Goal: Information Seeking & Learning: Learn about a topic

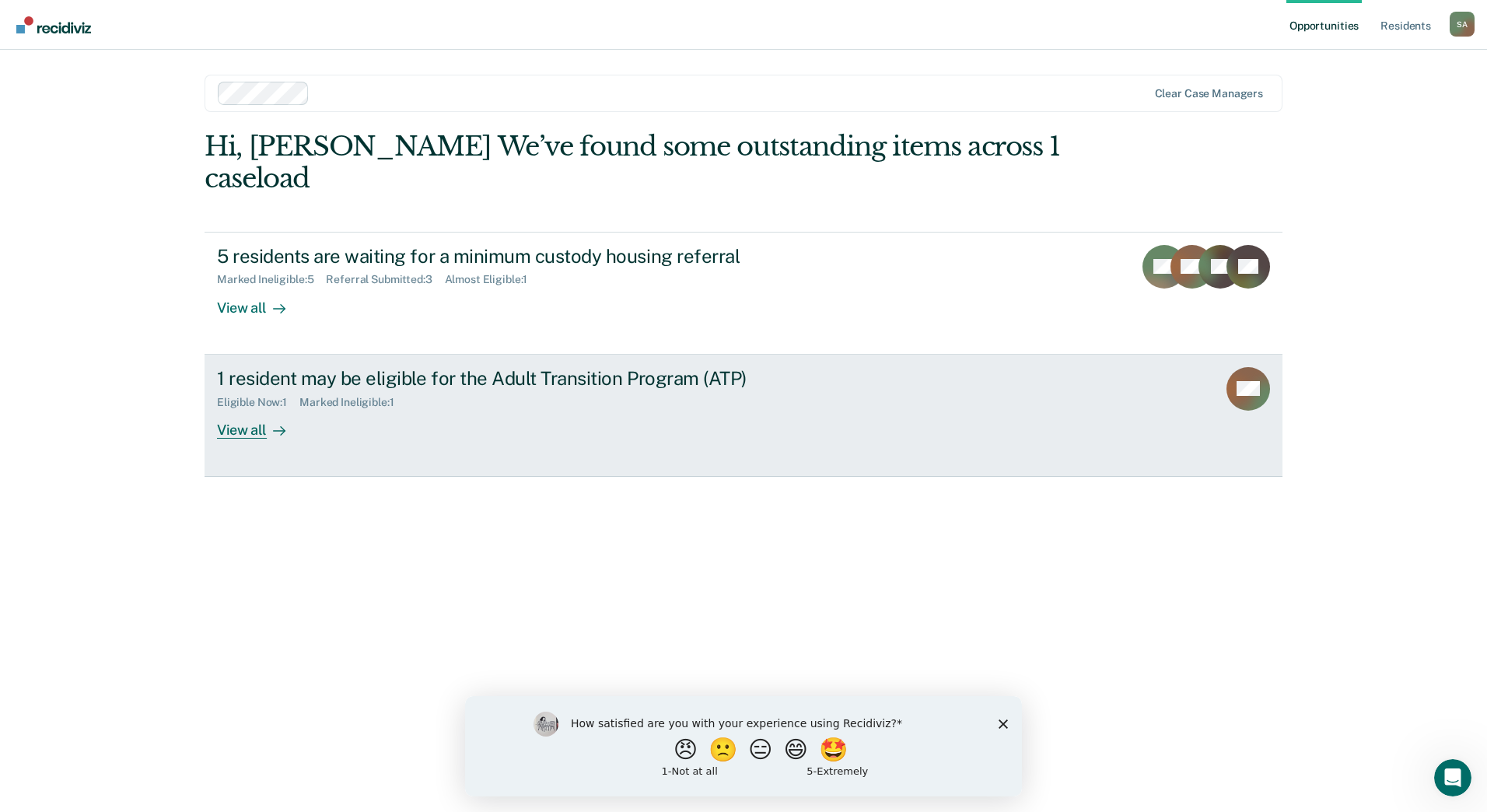
click at [646, 399] on div "1 resident may be eligible for the Adult Transition Program (ATP) Eligible Now …" at bounding box center [509, 403] width 583 height 71
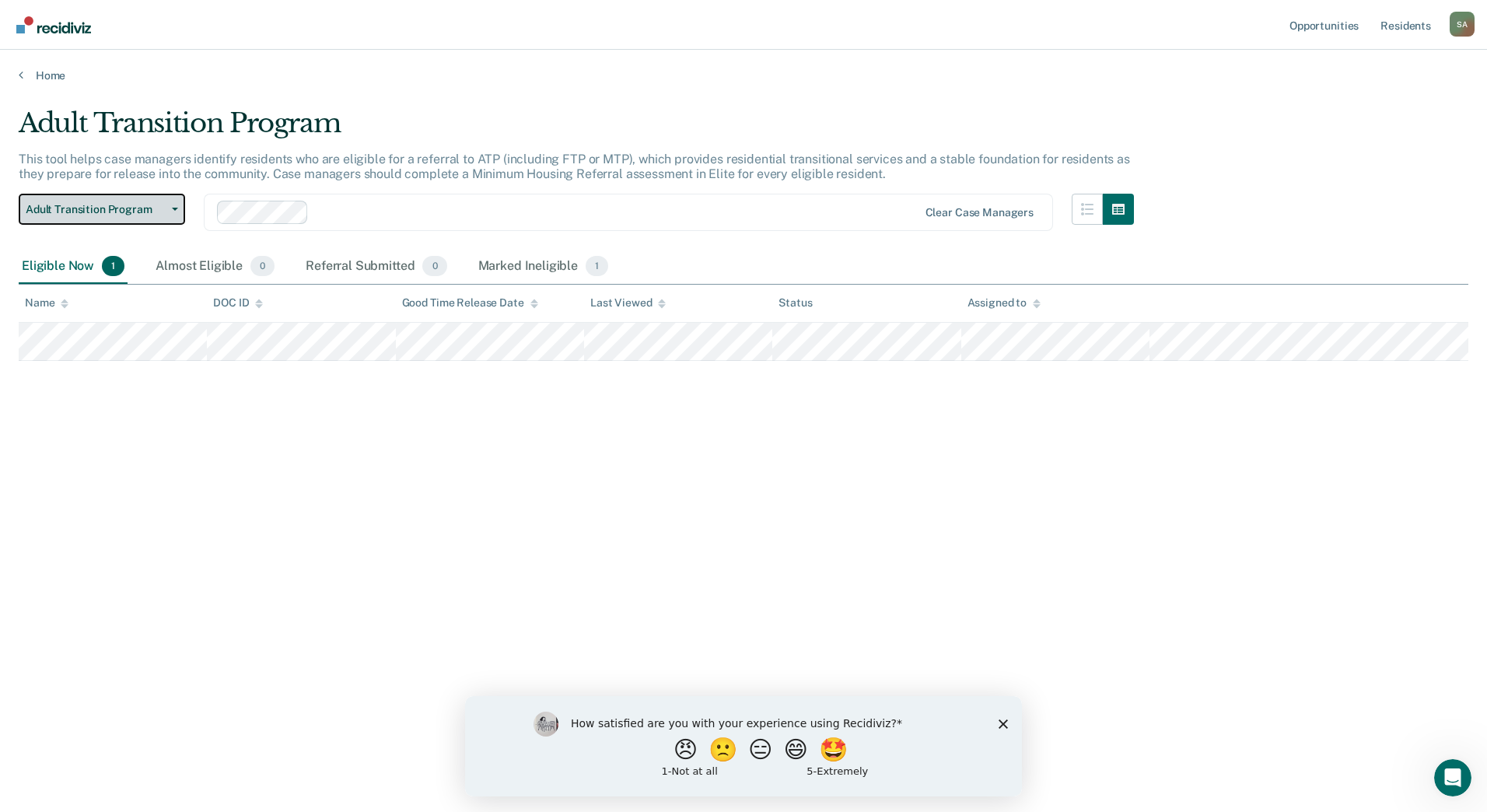
click at [172, 206] on button "Adult Transition Program" at bounding box center [101, 209] width 167 height 31
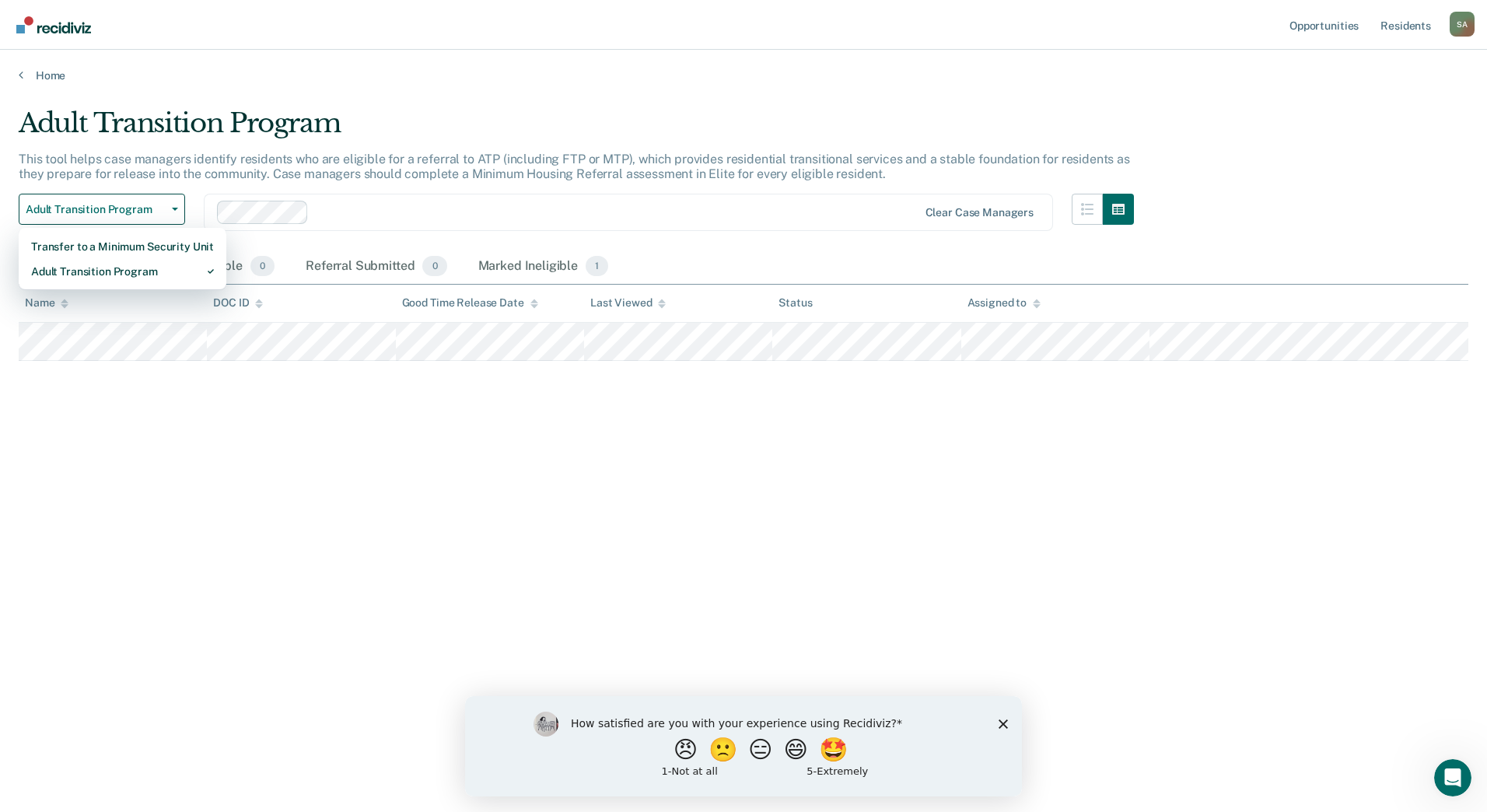
click at [408, 90] on main "Adult Transition Program This tool helps case managers identify residents who a…" at bounding box center [743, 444] width 1487 height 725
click at [24, 77] on link "Home" at bounding box center [743, 75] width 1450 height 14
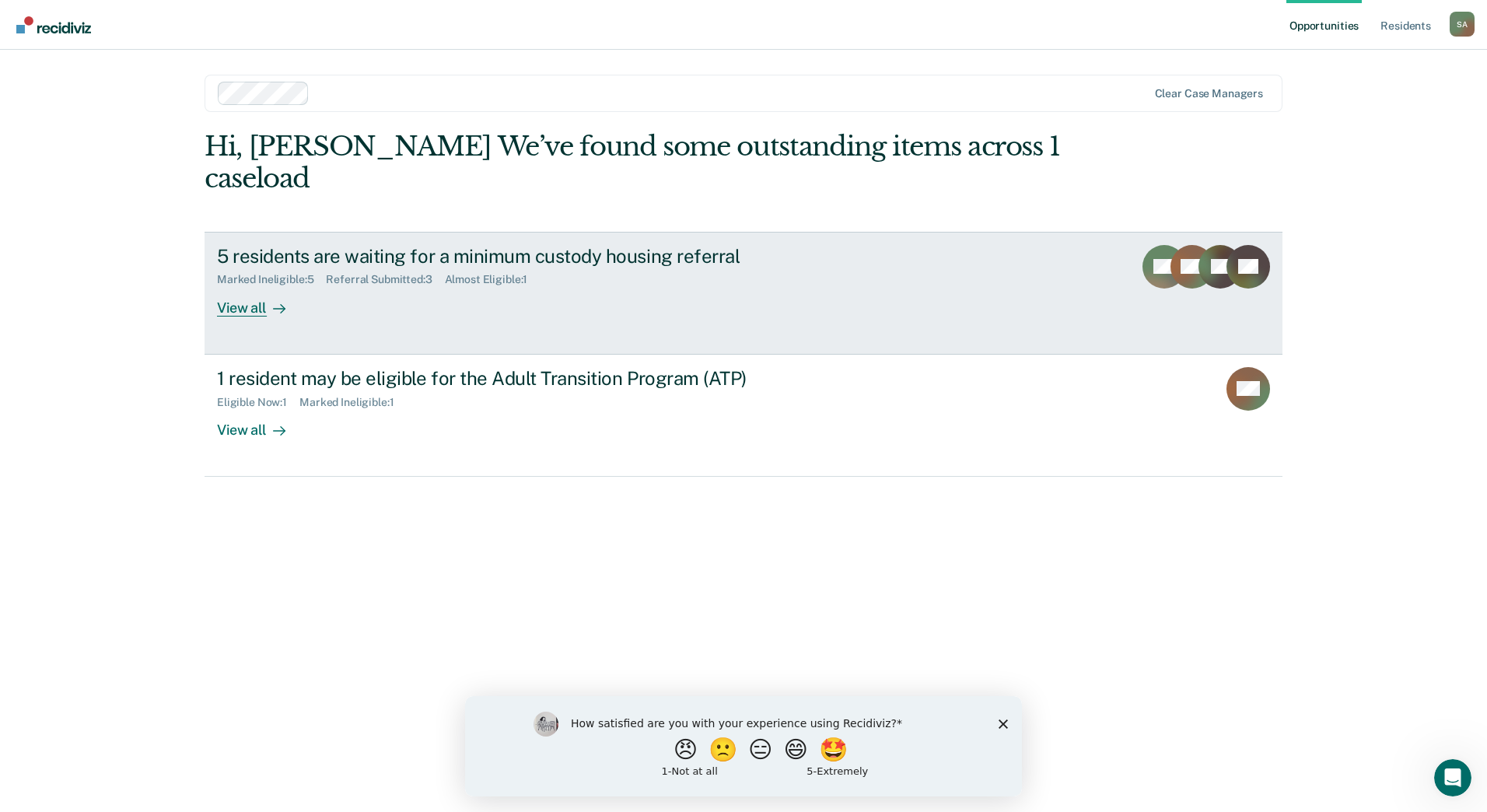
click at [417, 256] on div "5 residents are waiting for a minimum custody housing referral Marked Ineligibl…" at bounding box center [509, 281] width 583 height 71
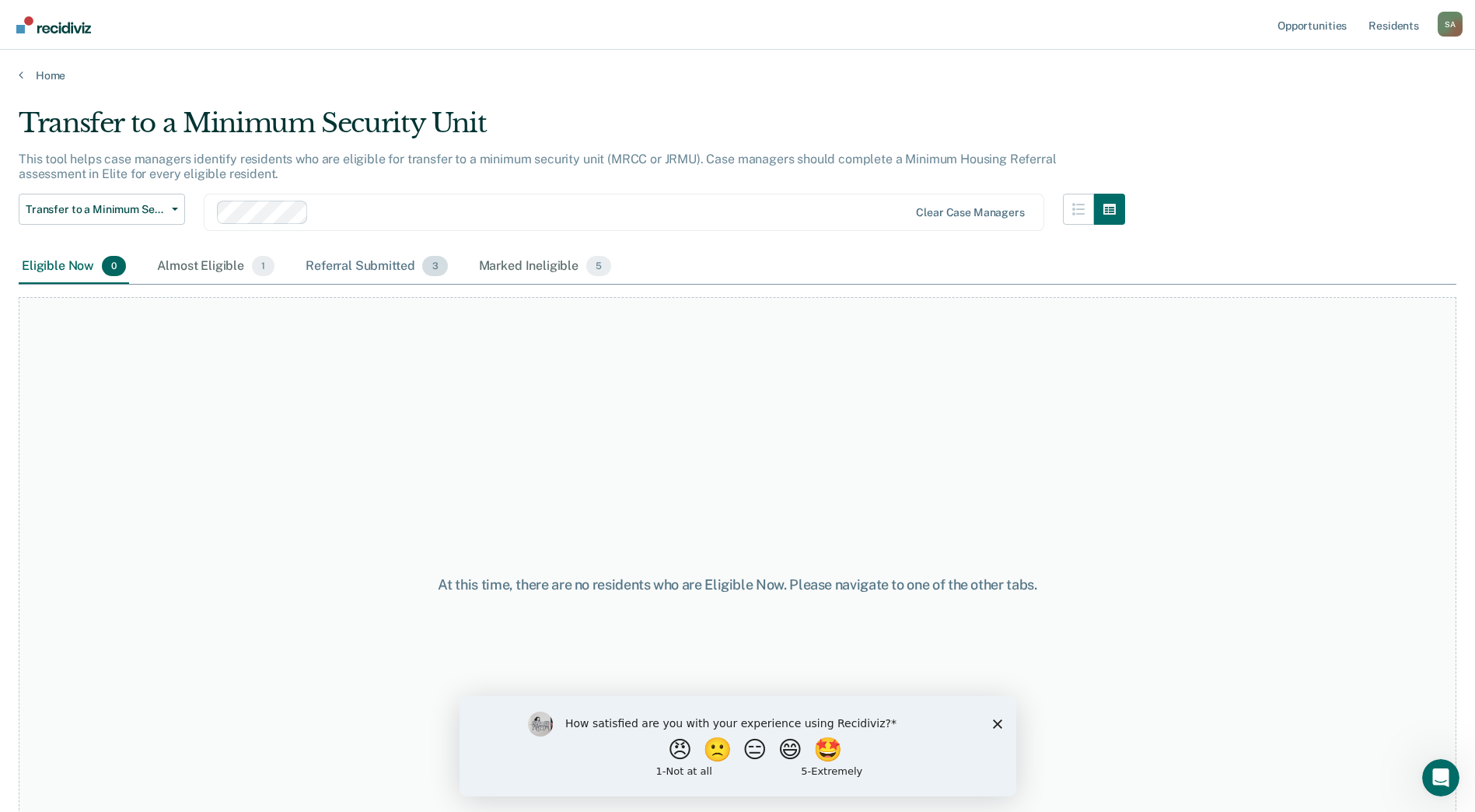
click at [370, 262] on div "Referral Submitted 3" at bounding box center [376, 267] width 148 height 35
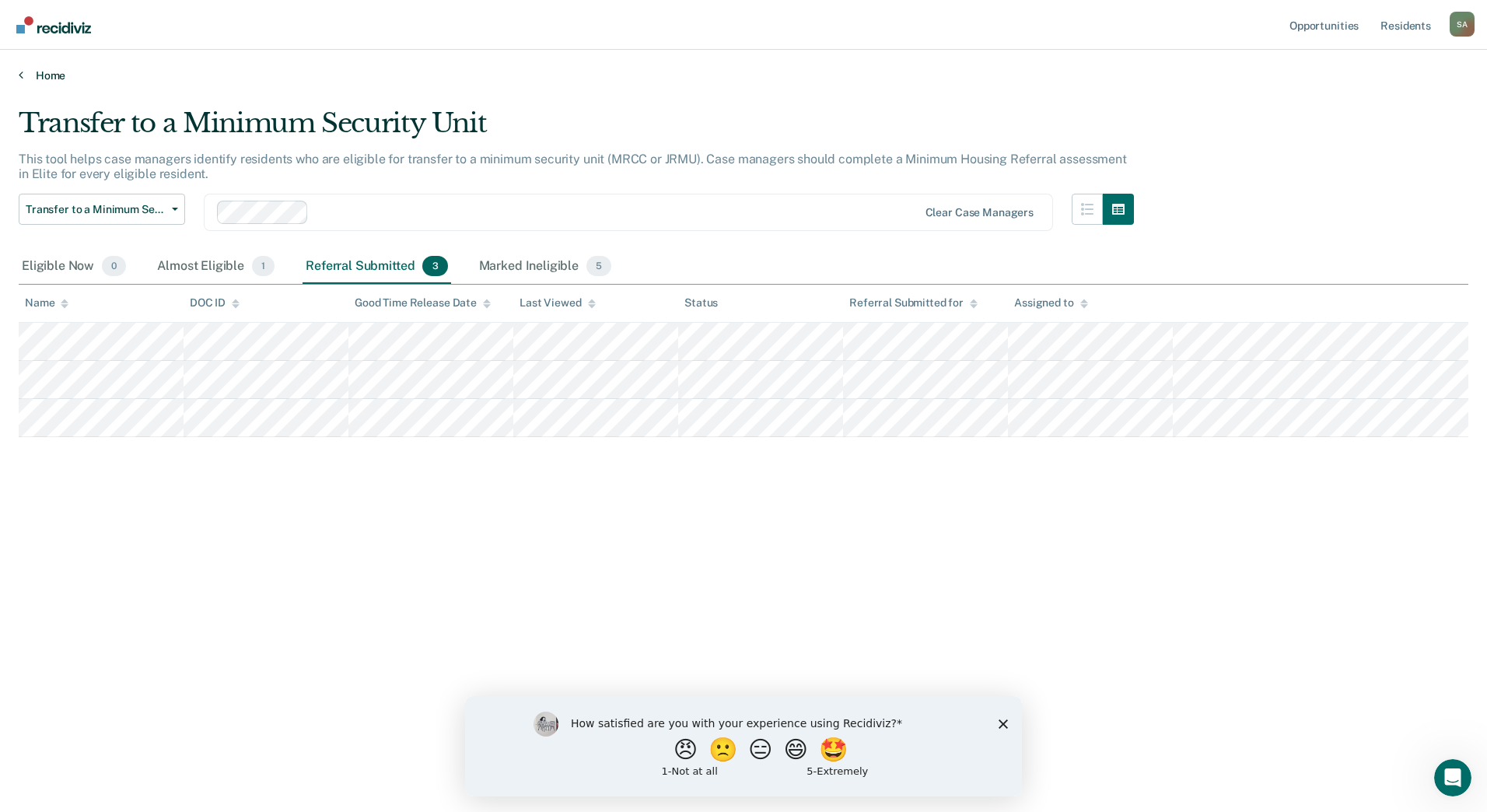
click at [52, 77] on link "Home" at bounding box center [743, 75] width 1450 height 14
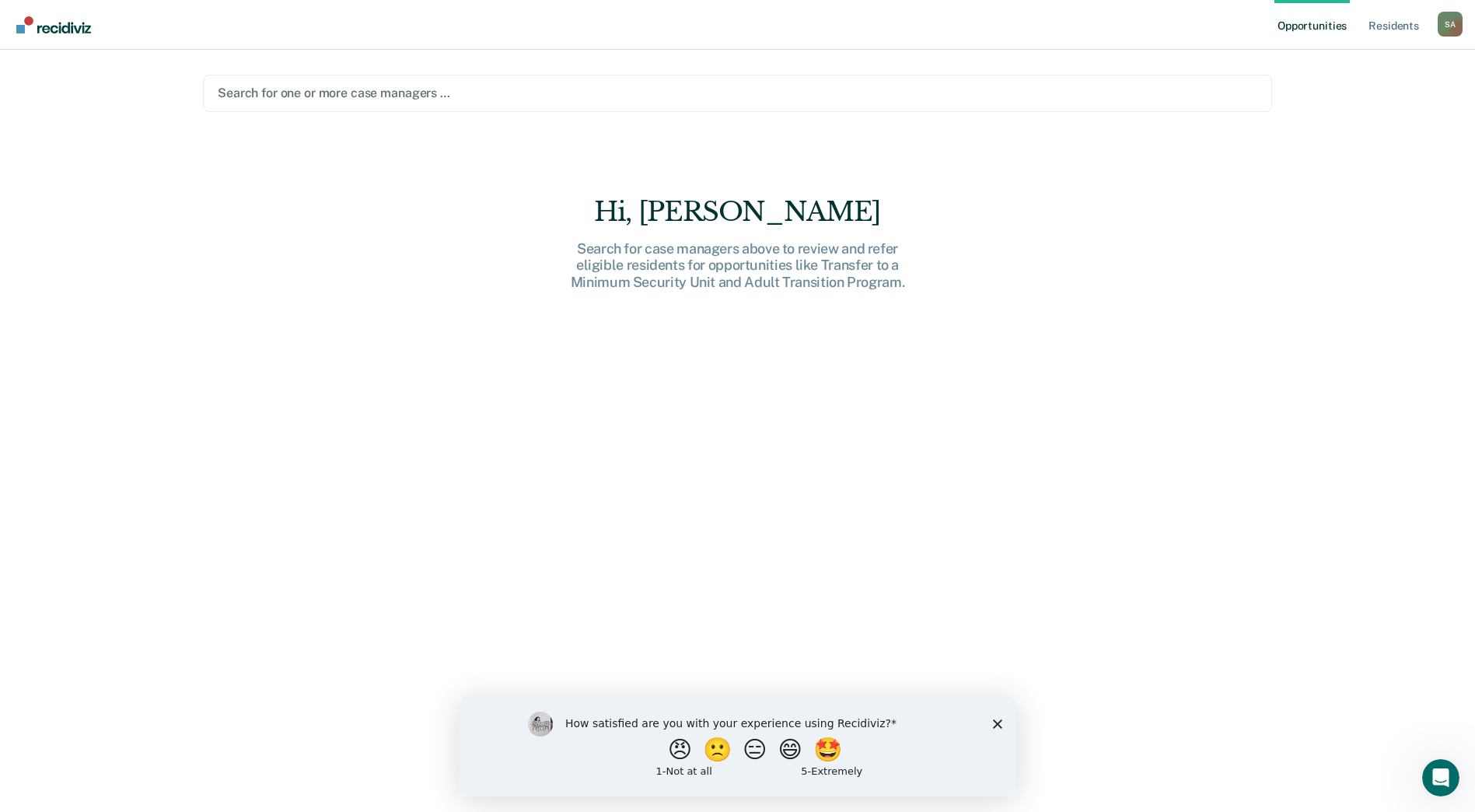
click at [507, 82] on div "Search for one or more case managers …" at bounding box center [738, 92] width 1043 height 21
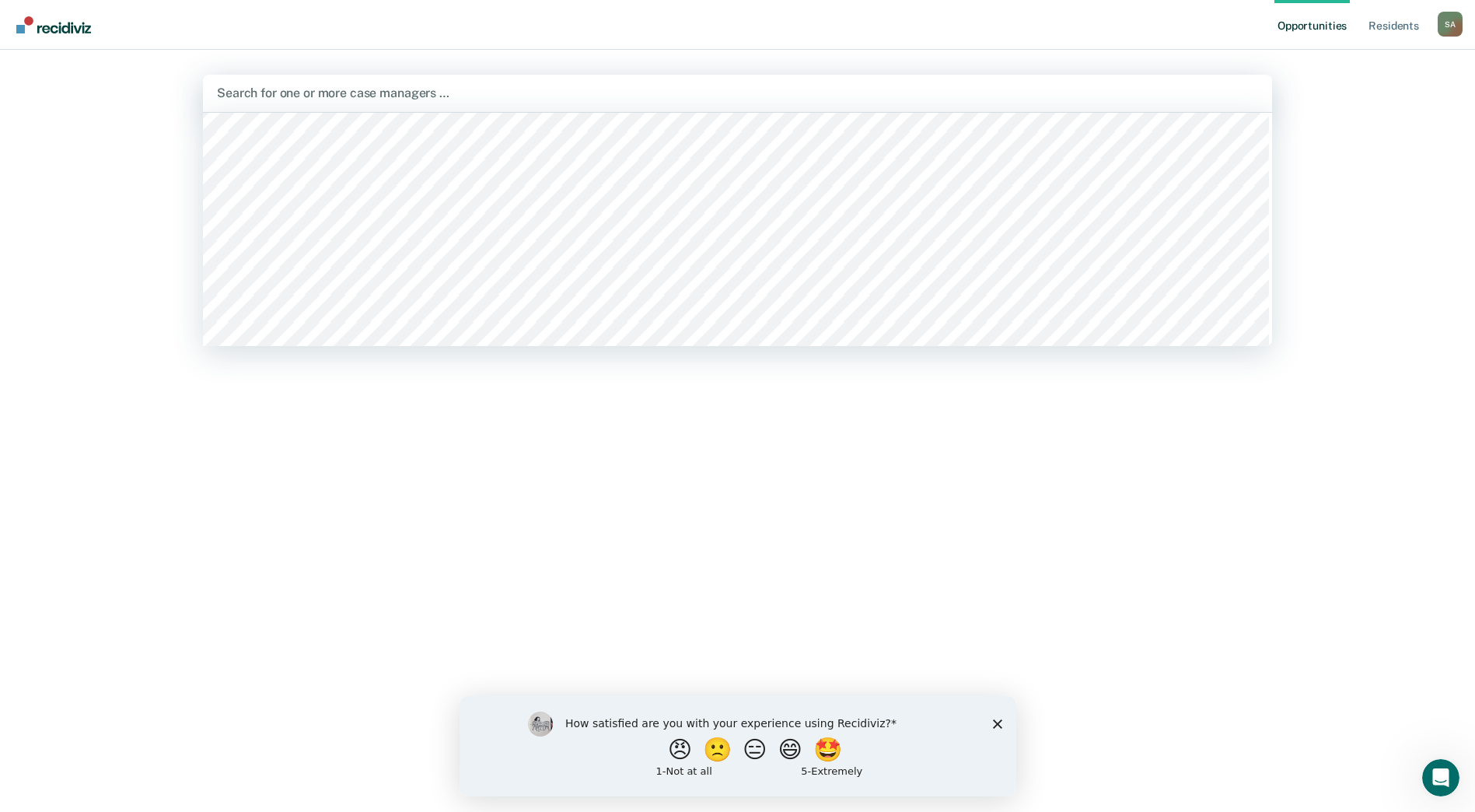
scroll to position [233, 0]
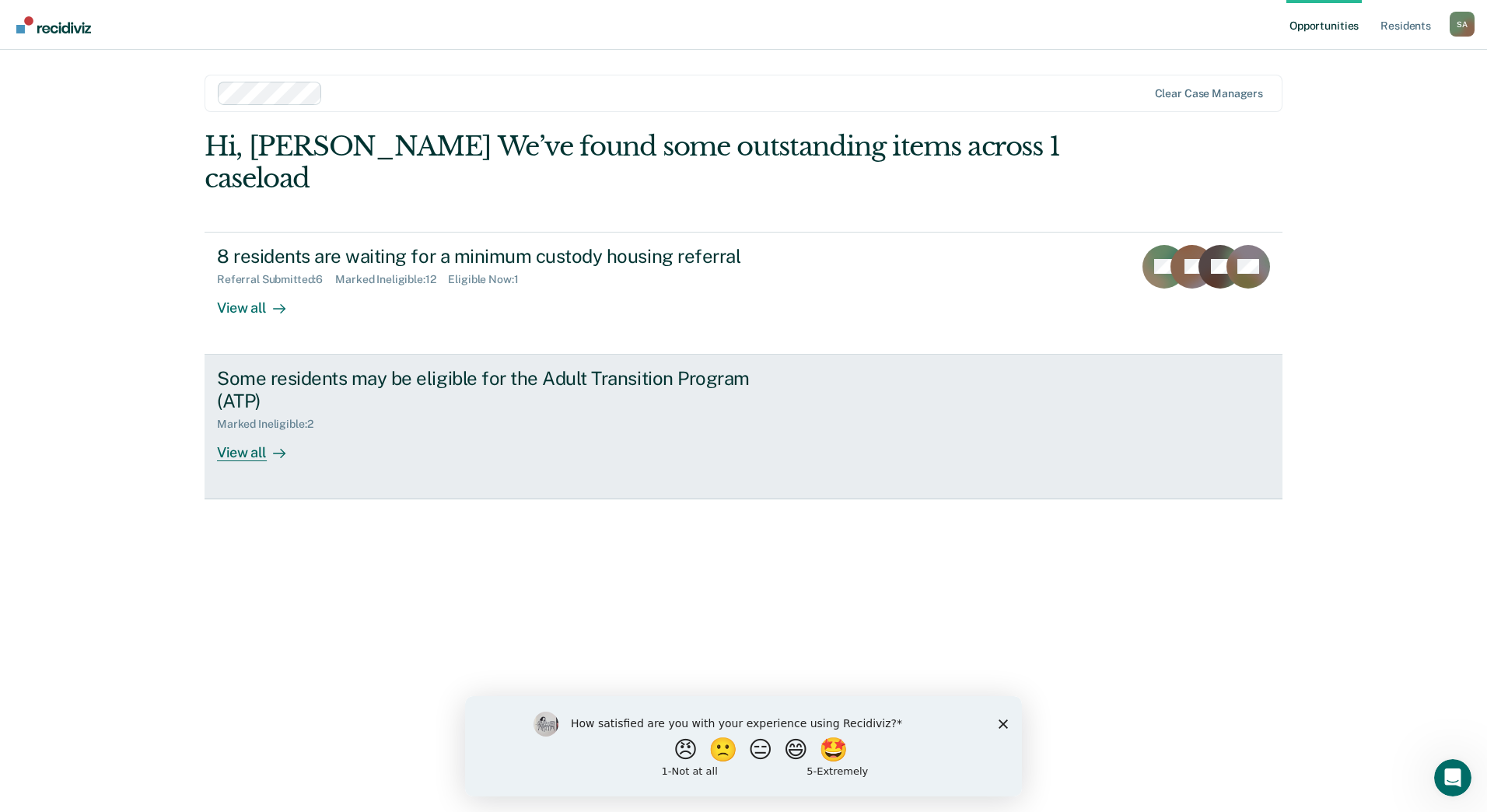
click at [438, 421] on div "Some residents may be eligible for the Adult Transition Program (ATP) Marked In…" at bounding box center [509, 414] width 583 height 94
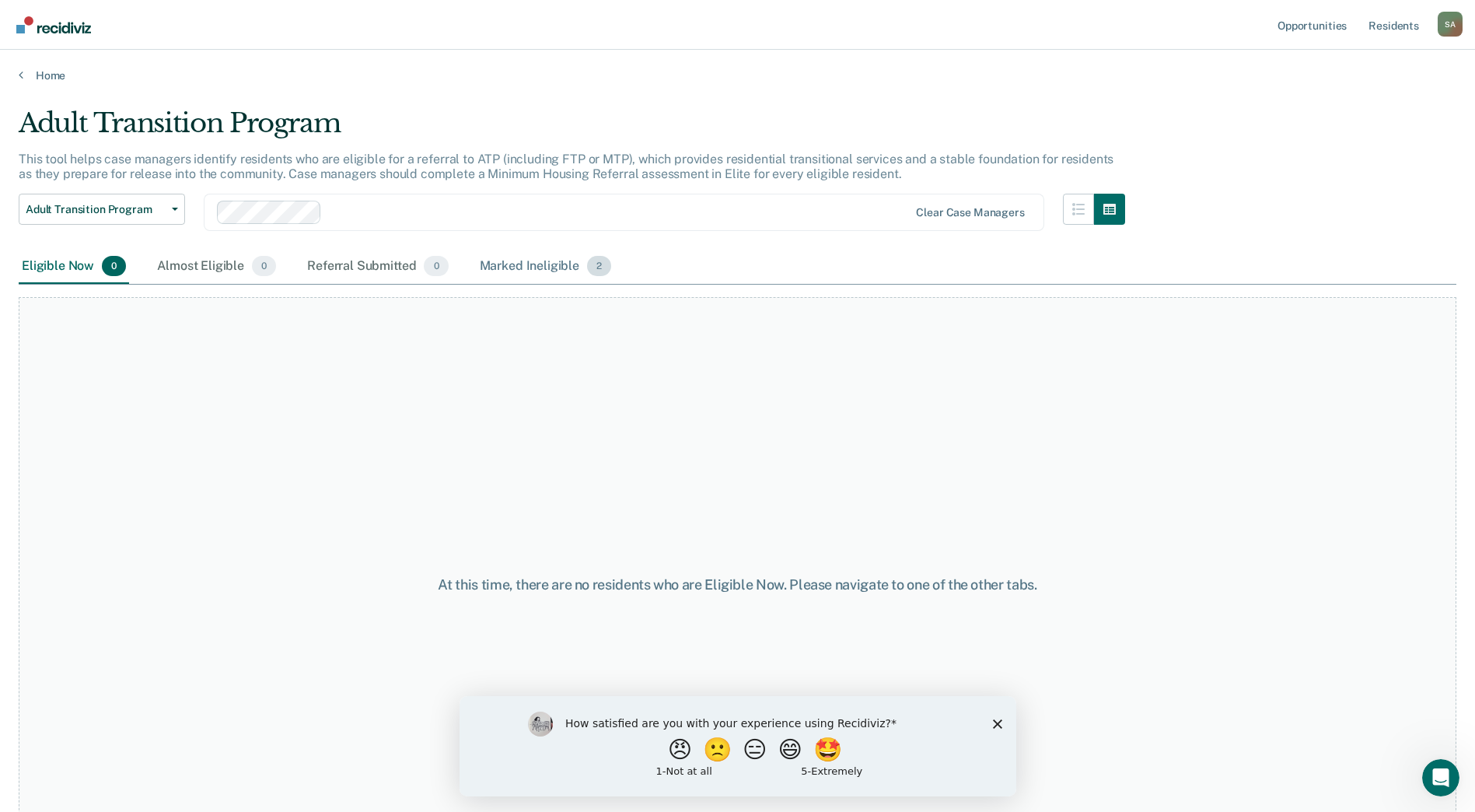
click at [543, 262] on div "Marked Ineligible 2" at bounding box center [546, 267] width 139 height 35
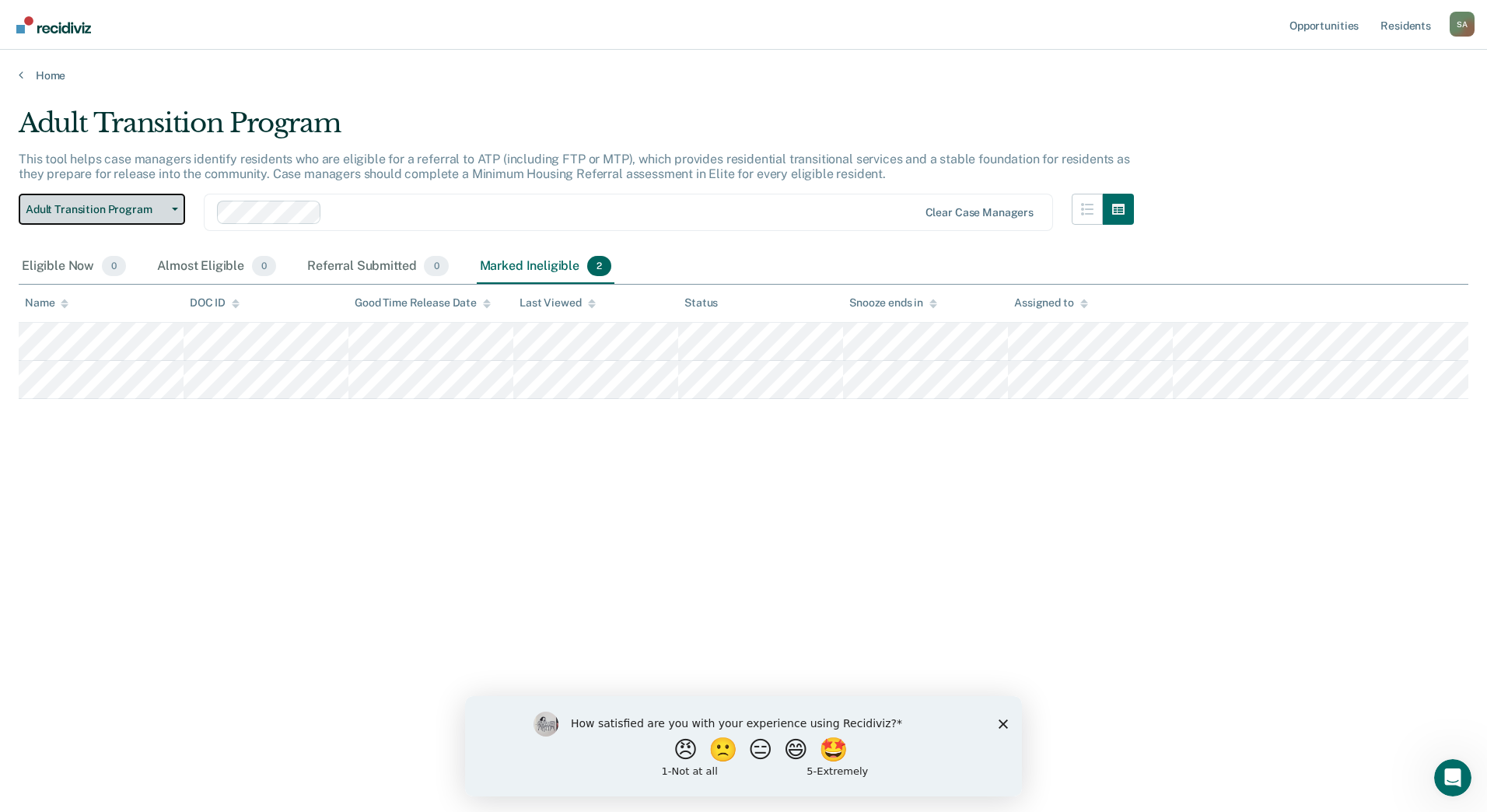
click at [181, 206] on button "Adult Transition Program" at bounding box center [101, 209] width 167 height 31
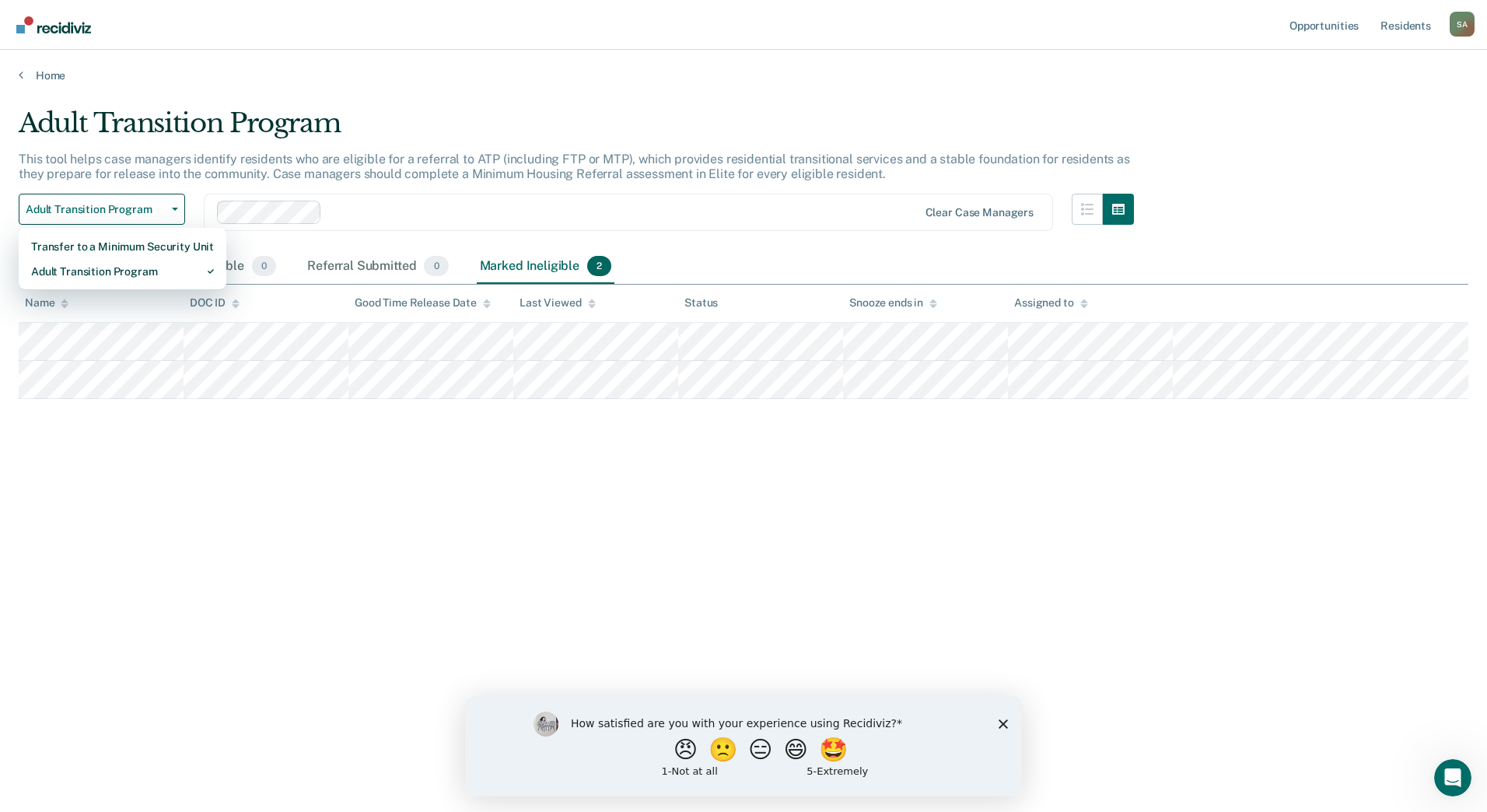
click at [536, 100] on main "Adult Transition Program This tool helps case managers identify residents who a…" at bounding box center [743, 444] width 1487 height 725
click at [21, 75] on icon at bounding box center [20, 75] width 5 height 13
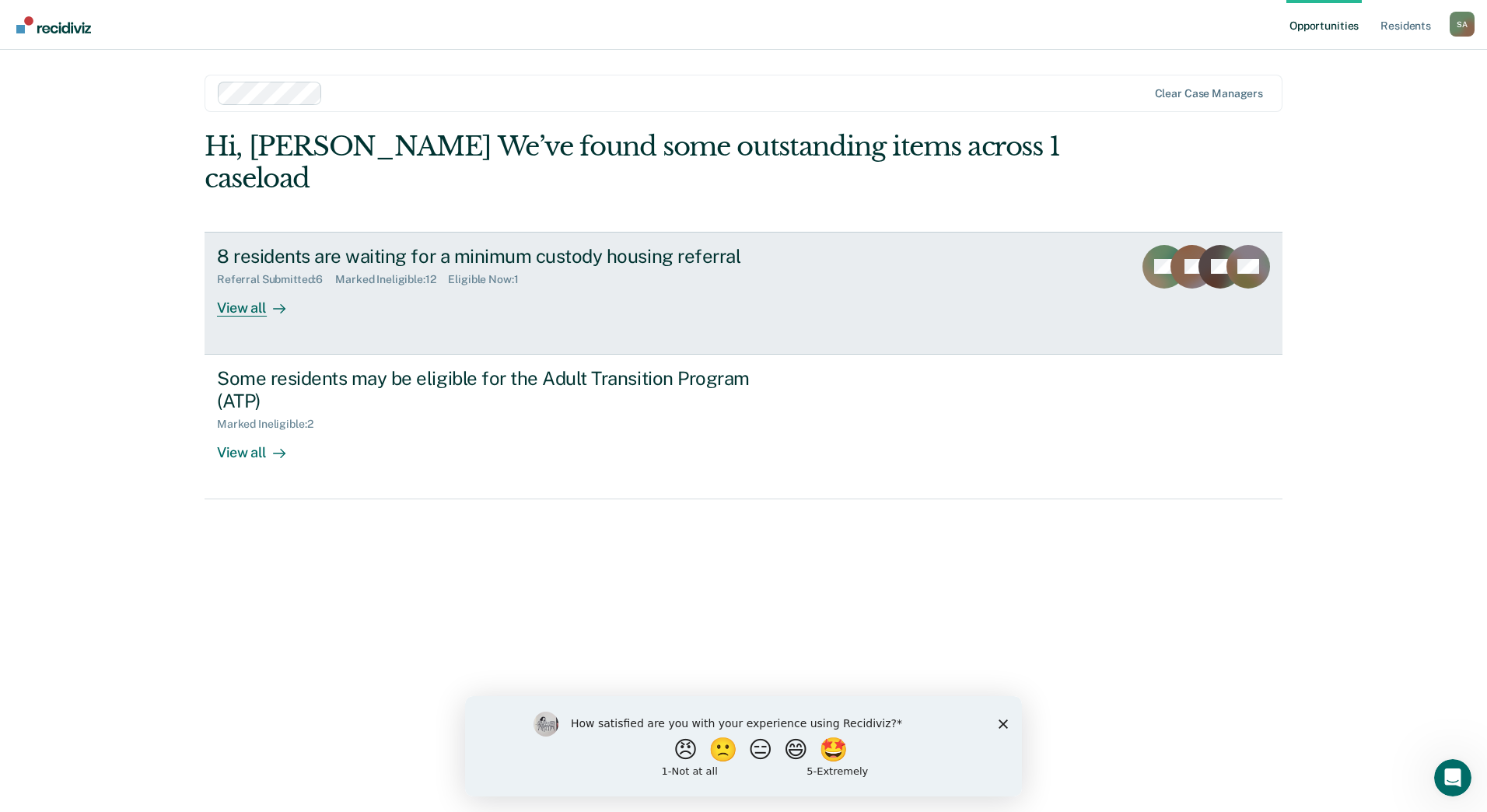
click at [325, 245] on div "8 residents are waiting for a minimum custody housing referral" at bounding box center [490, 256] width 546 height 23
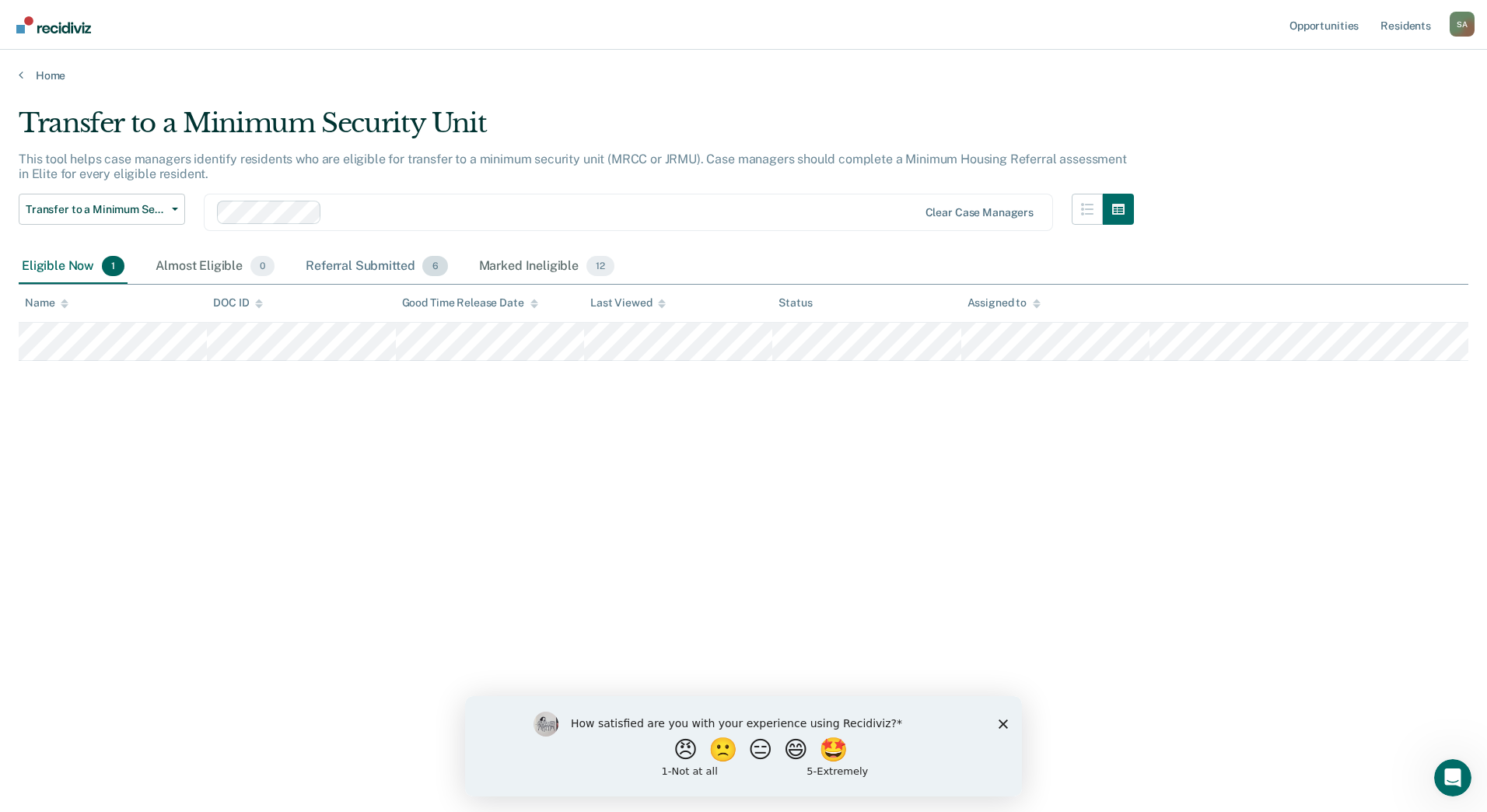
click at [364, 272] on div "Referral Submitted 6" at bounding box center [377, 267] width 148 height 35
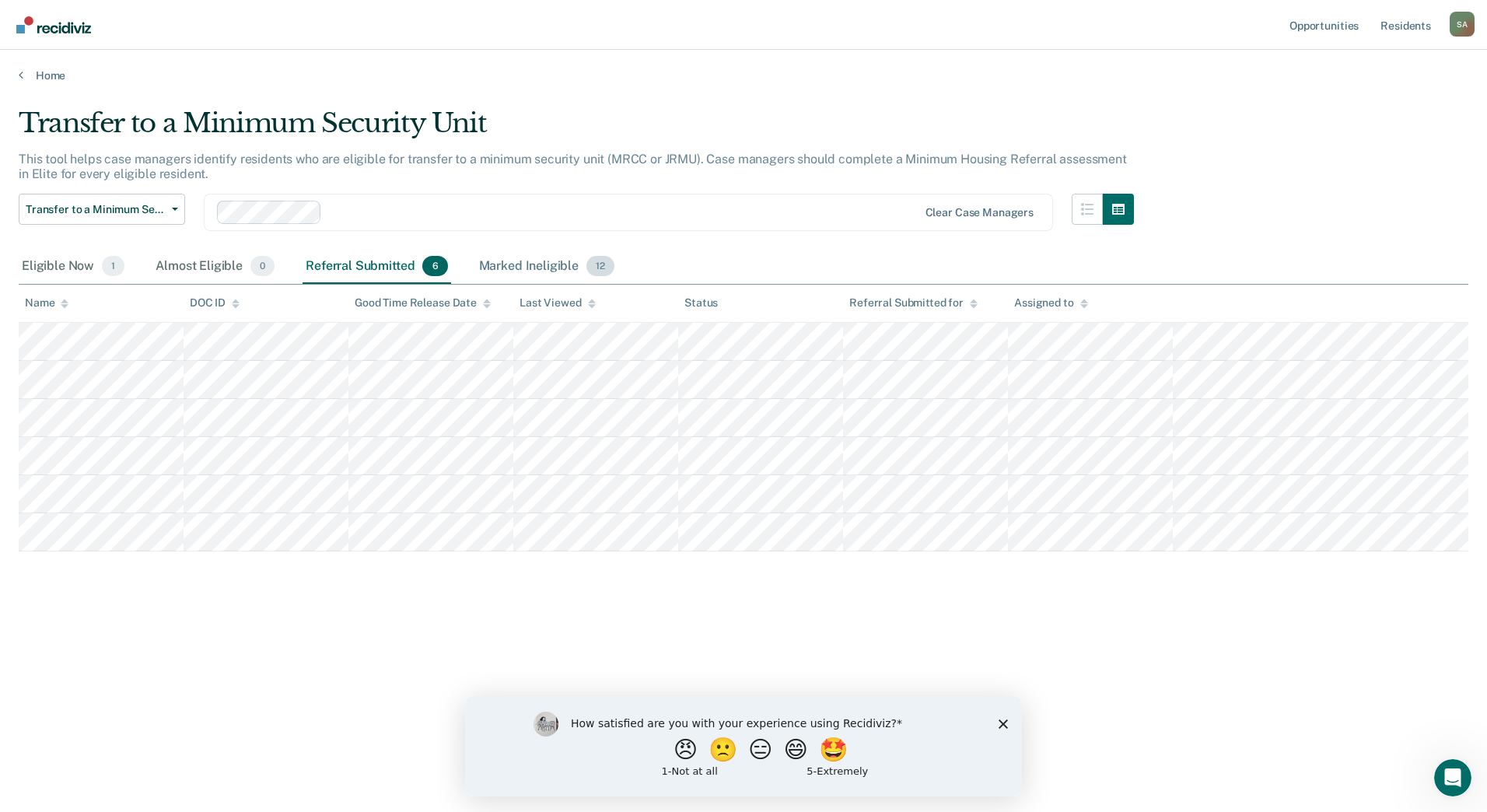
click at [520, 262] on div "Marked Ineligible 12" at bounding box center [546, 267] width 141 height 35
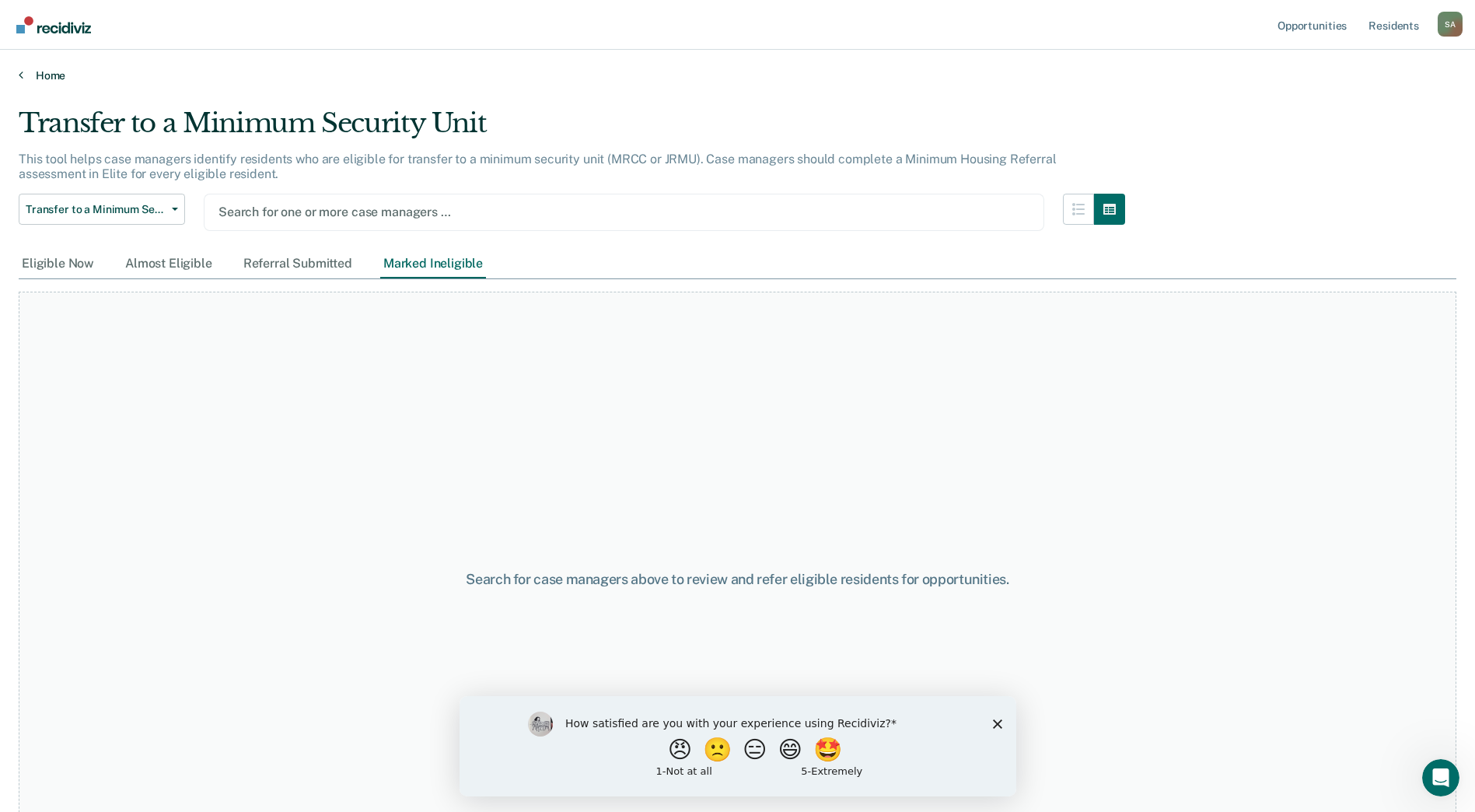
click at [50, 77] on link "Home" at bounding box center [737, 75] width 1438 height 14
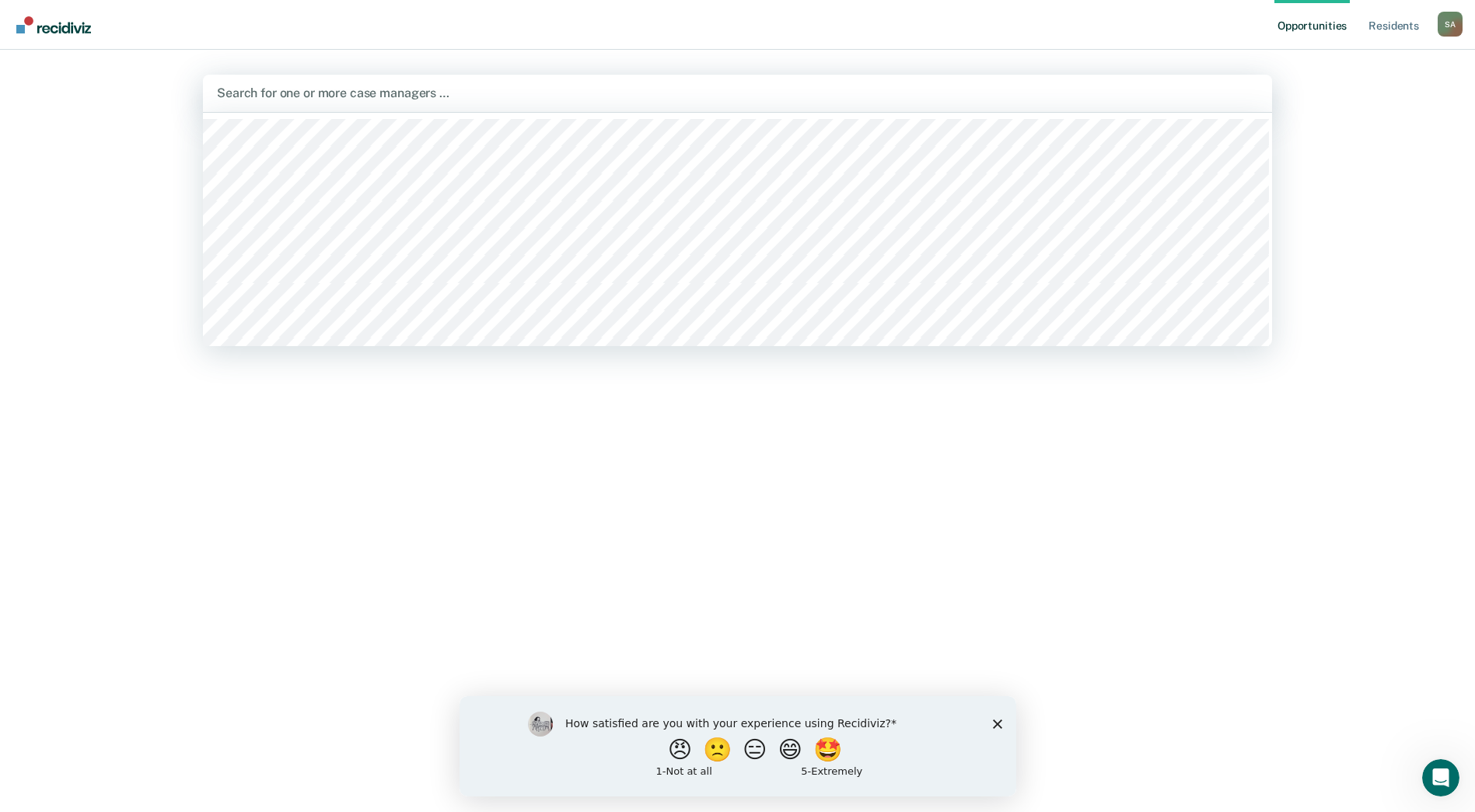
click at [1072, 86] on div at bounding box center [738, 93] width 1041 height 18
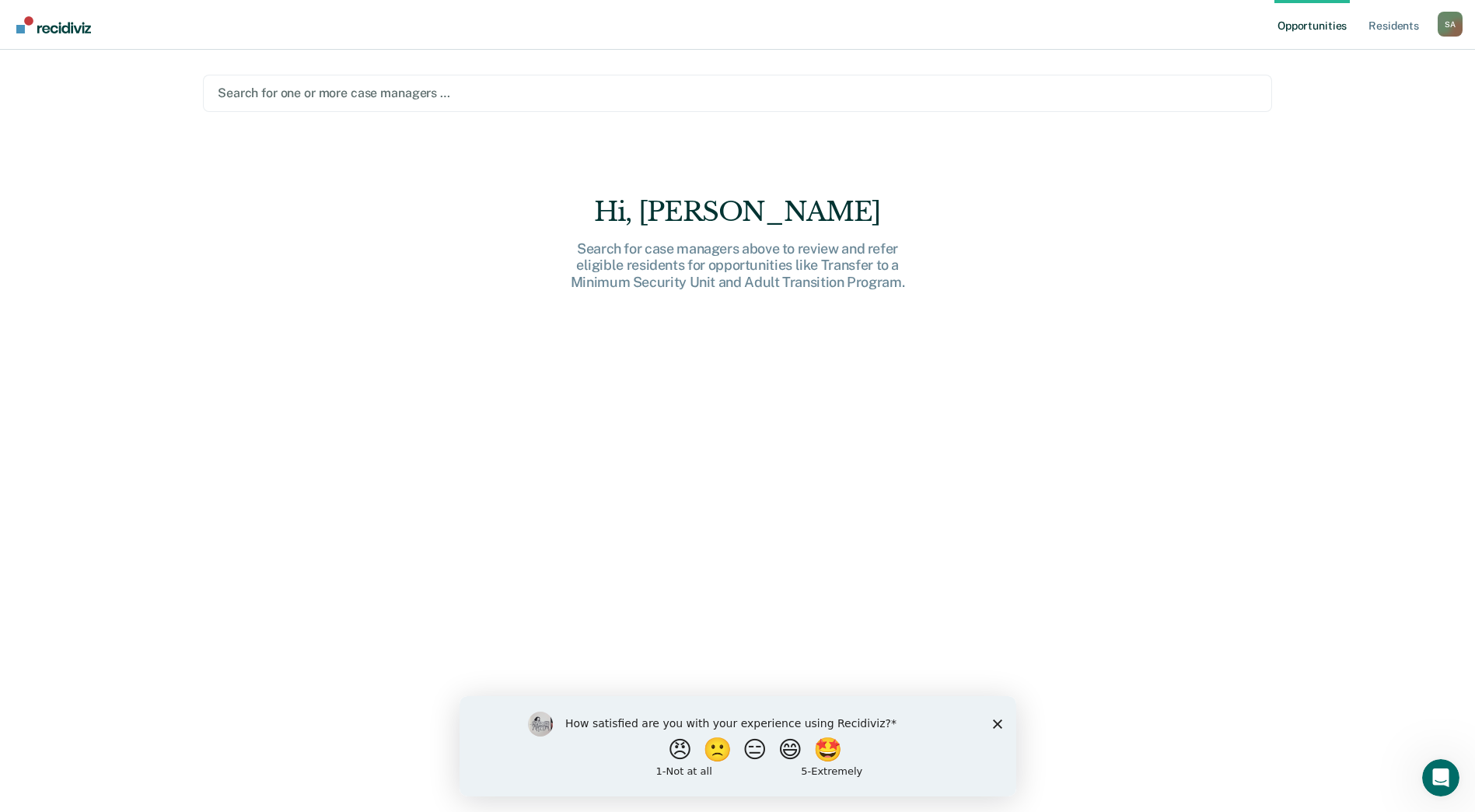
click at [587, 510] on div "Hi, [PERSON_NAME]. Search for case managers above to review and refer eligible …" at bounding box center [738, 515] width 1069 height 638
click at [373, 96] on div at bounding box center [738, 93] width 1040 height 18
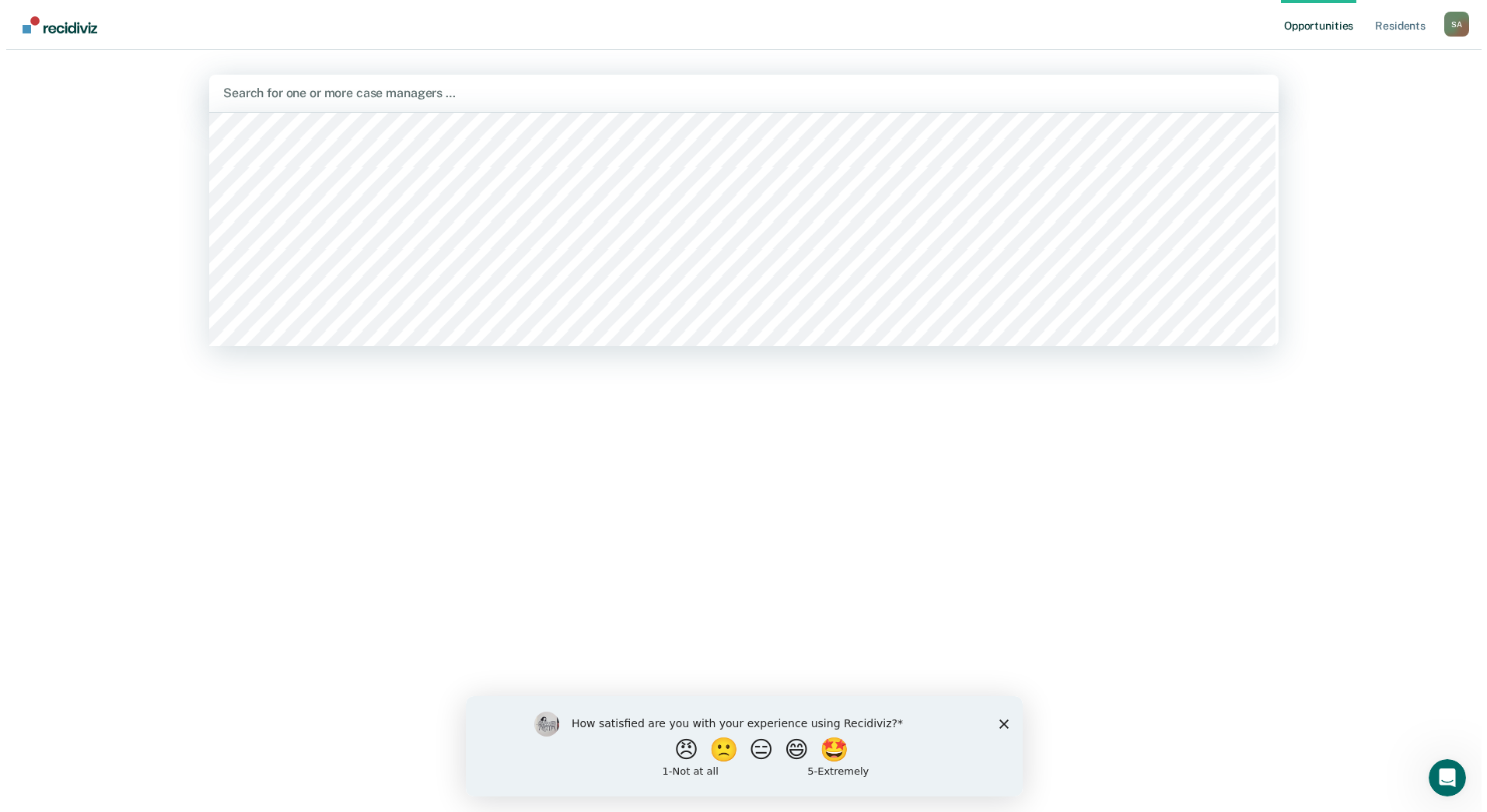
scroll to position [777, 0]
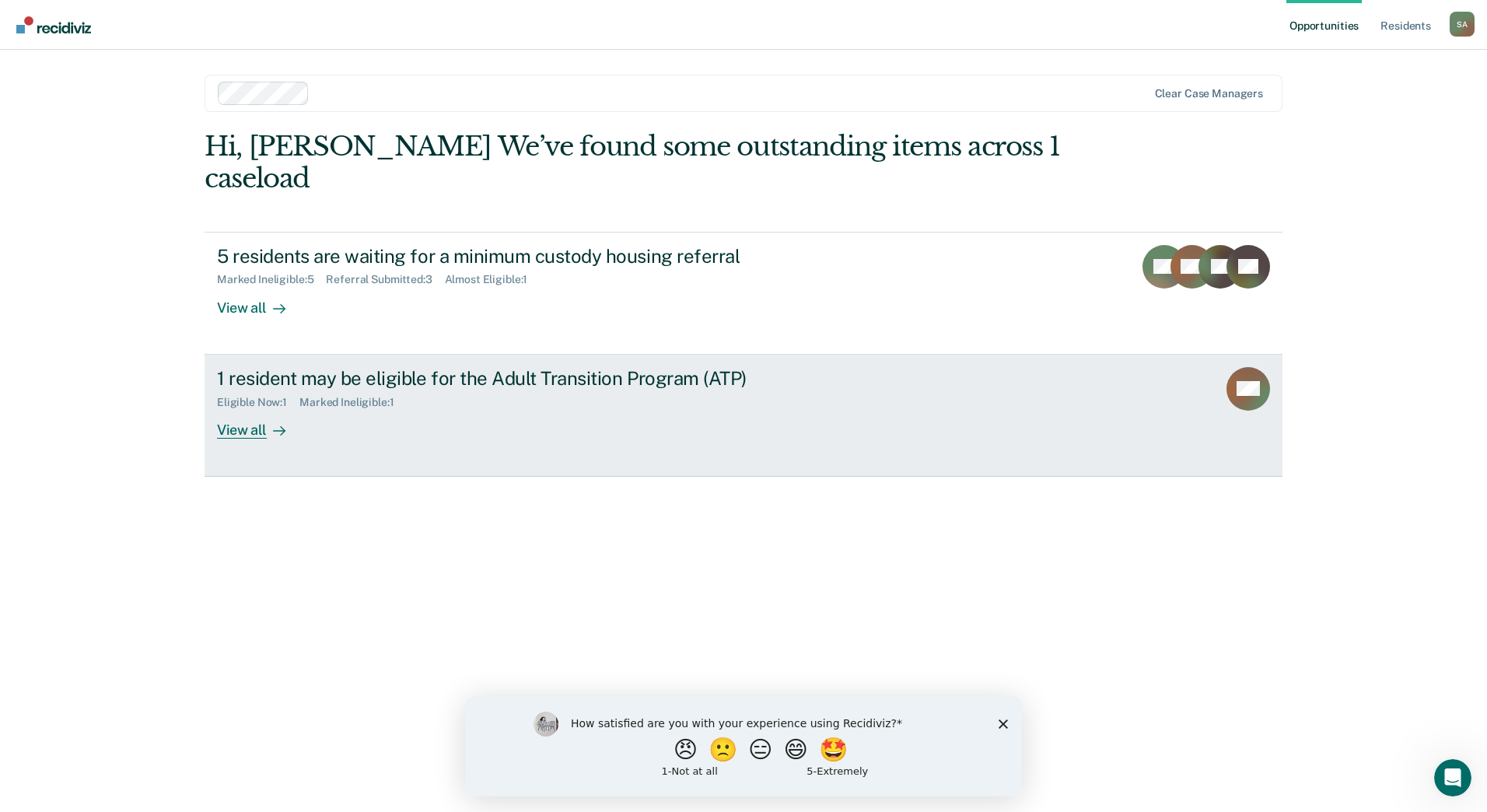
click at [245, 408] on div "View all" at bounding box center [261, 423] width 88 height 30
